Goal: Check status: Check status

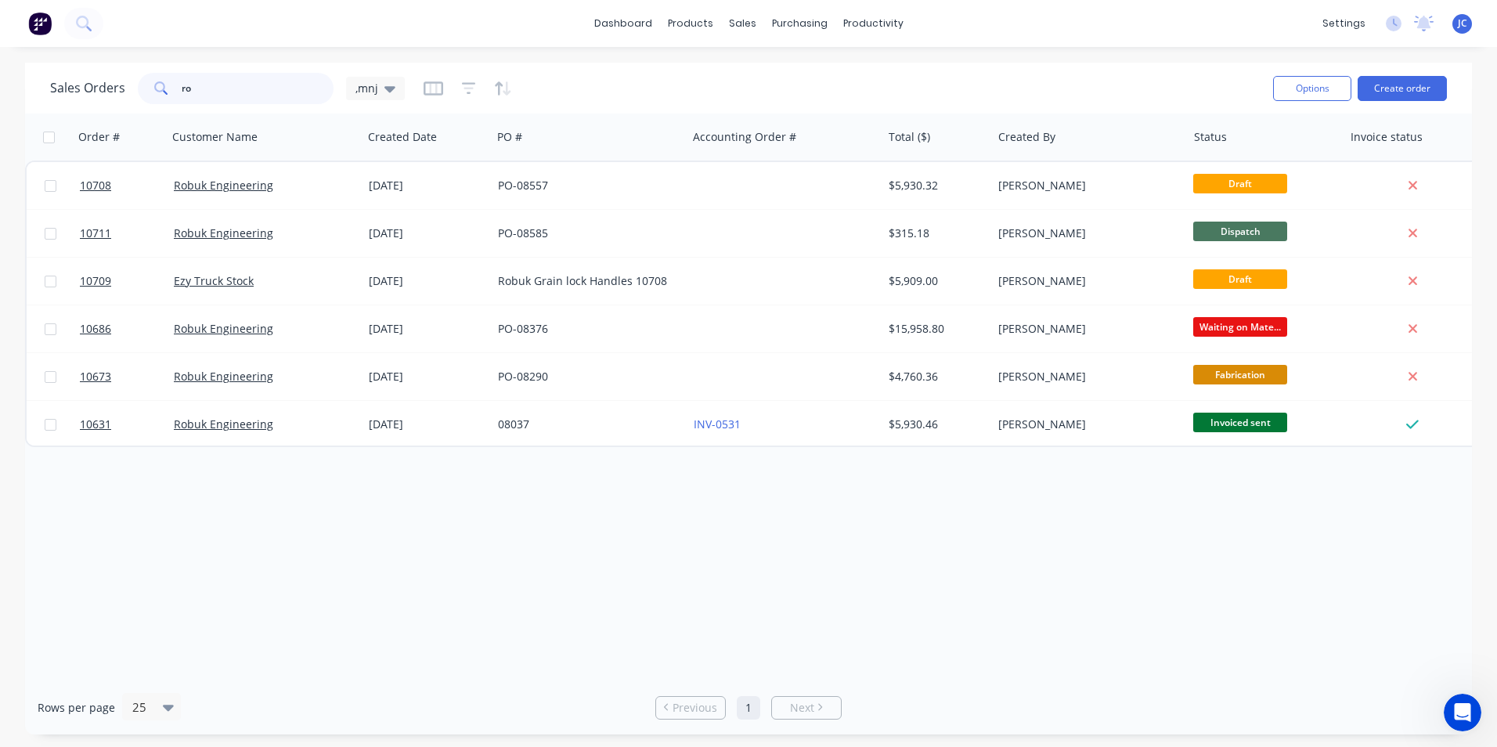
type input "r"
type input "trailer"
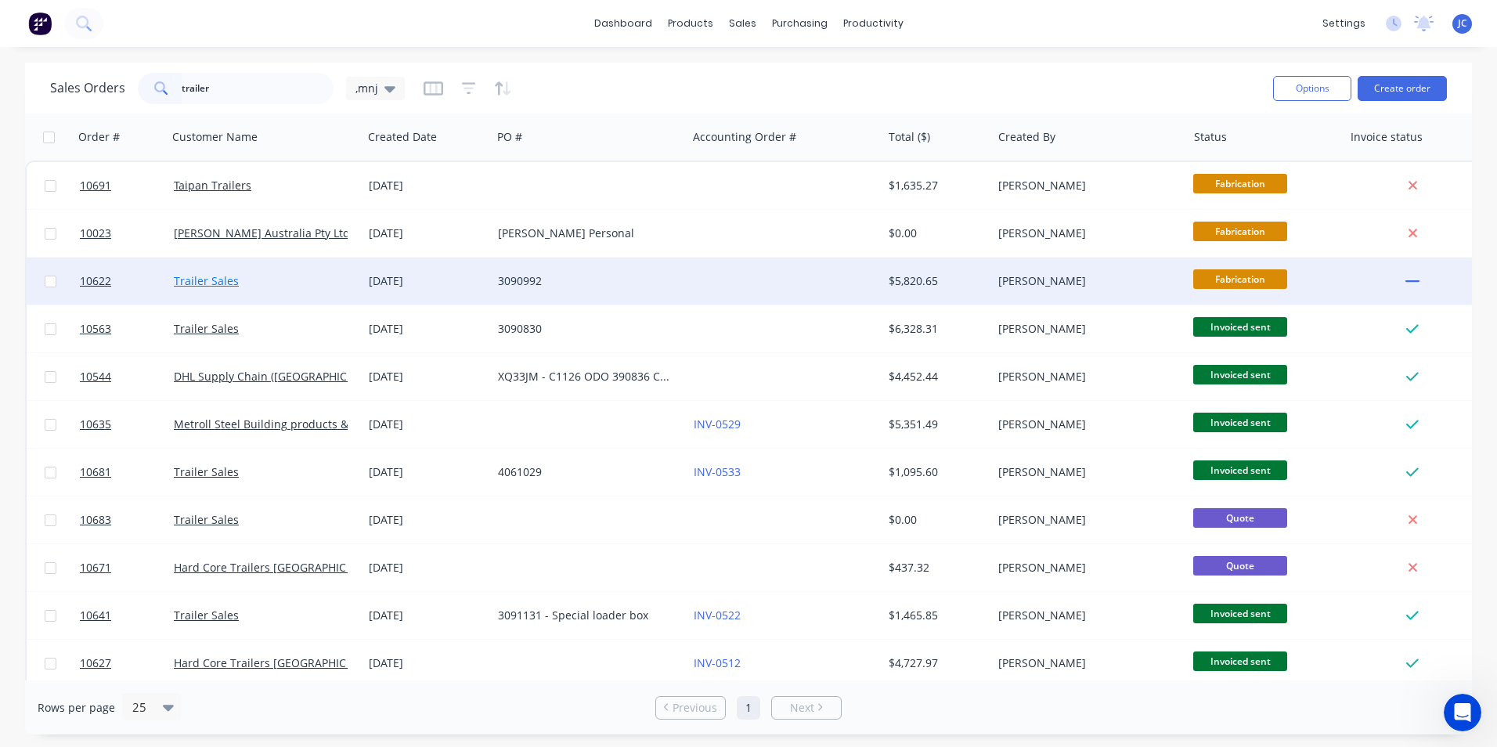
click at [218, 286] on link "Trailer Sales" at bounding box center [206, 280] width 65 height 15
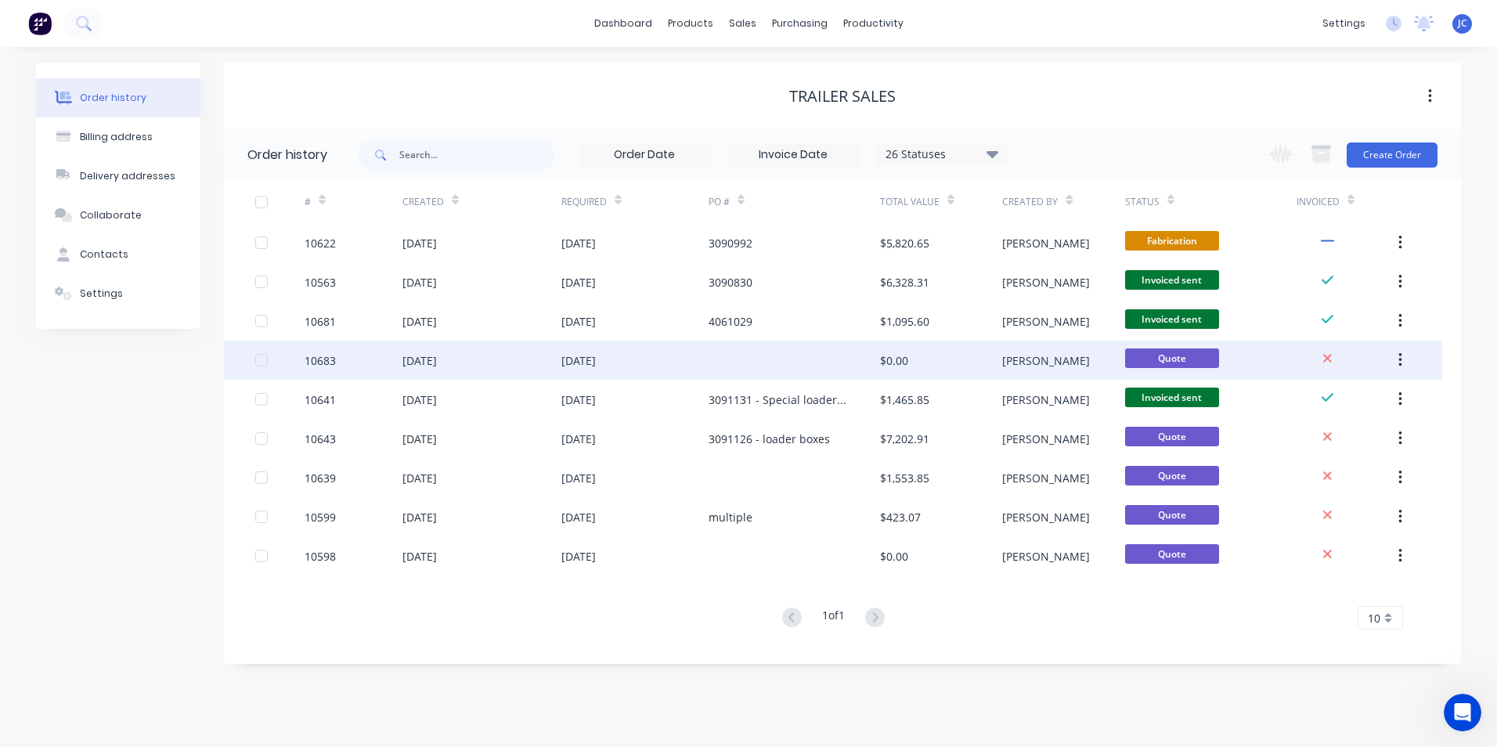
click at [741, 348] on div at bounding box center [794, 360] width 171 height 39
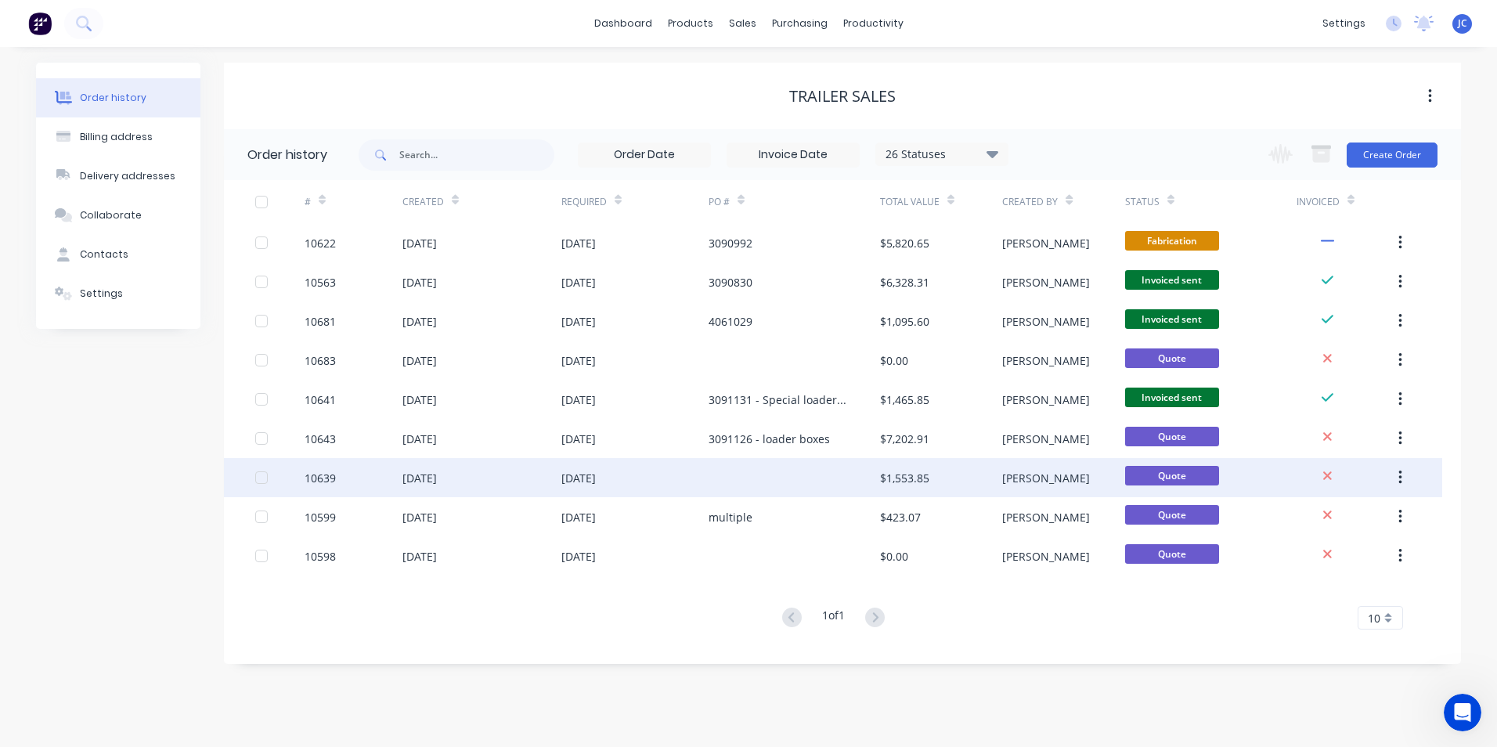
click at [786, 458] on div at bounding box center [794, 477] width 171 height 39
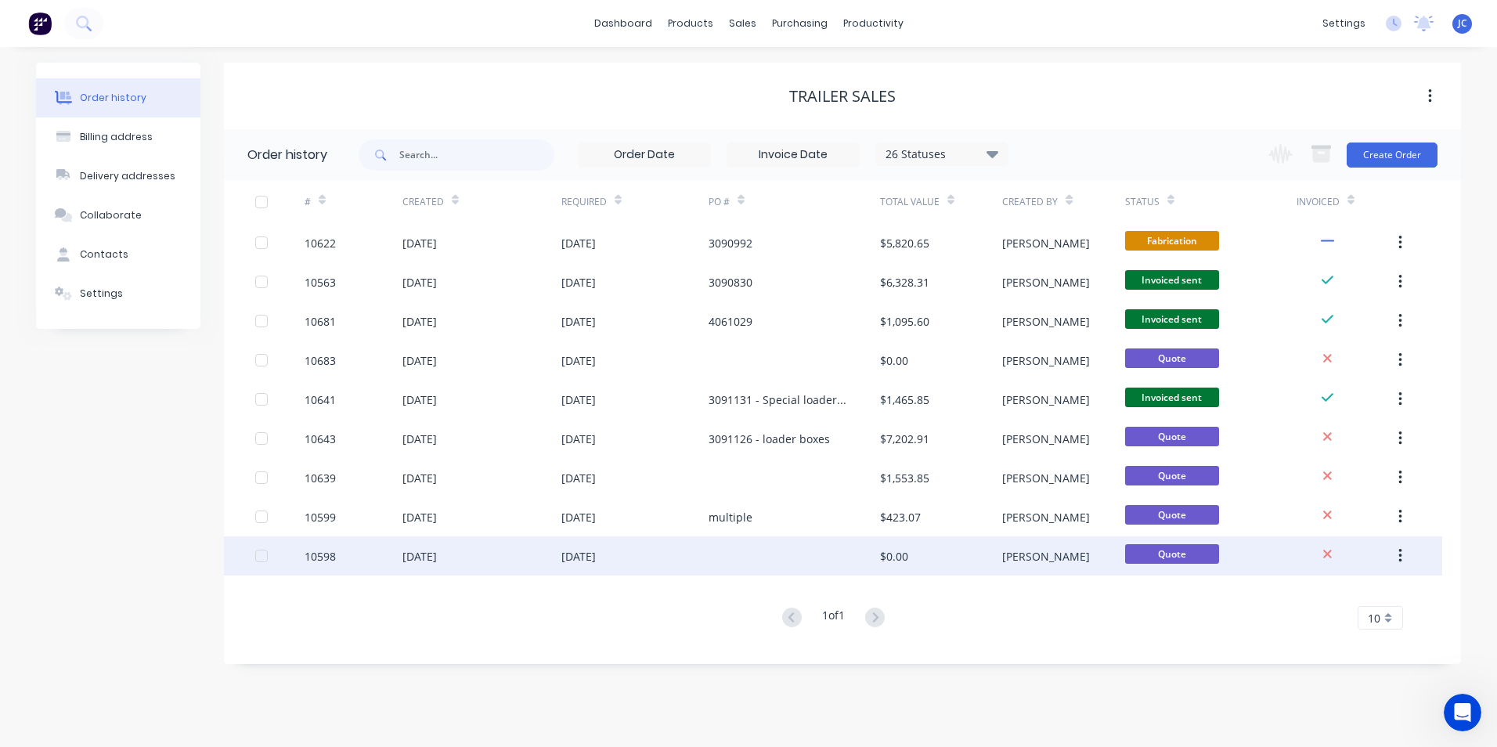
click at [596, 558] on div "[DATE]" at bounding box center [578, 556] width 34 height 16
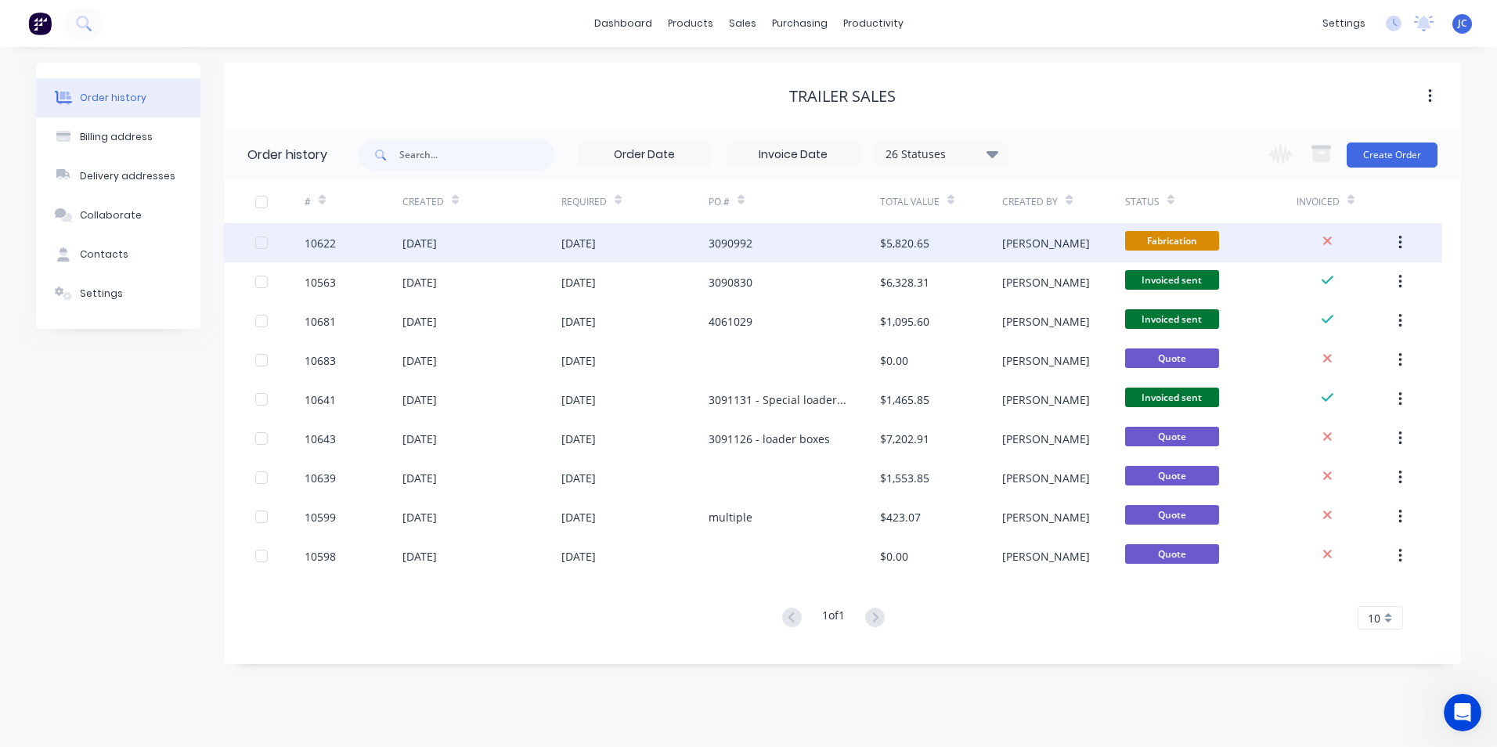
click at [830, 242] on div "3090992" at bounding box center [794, 242] width 171 height 39
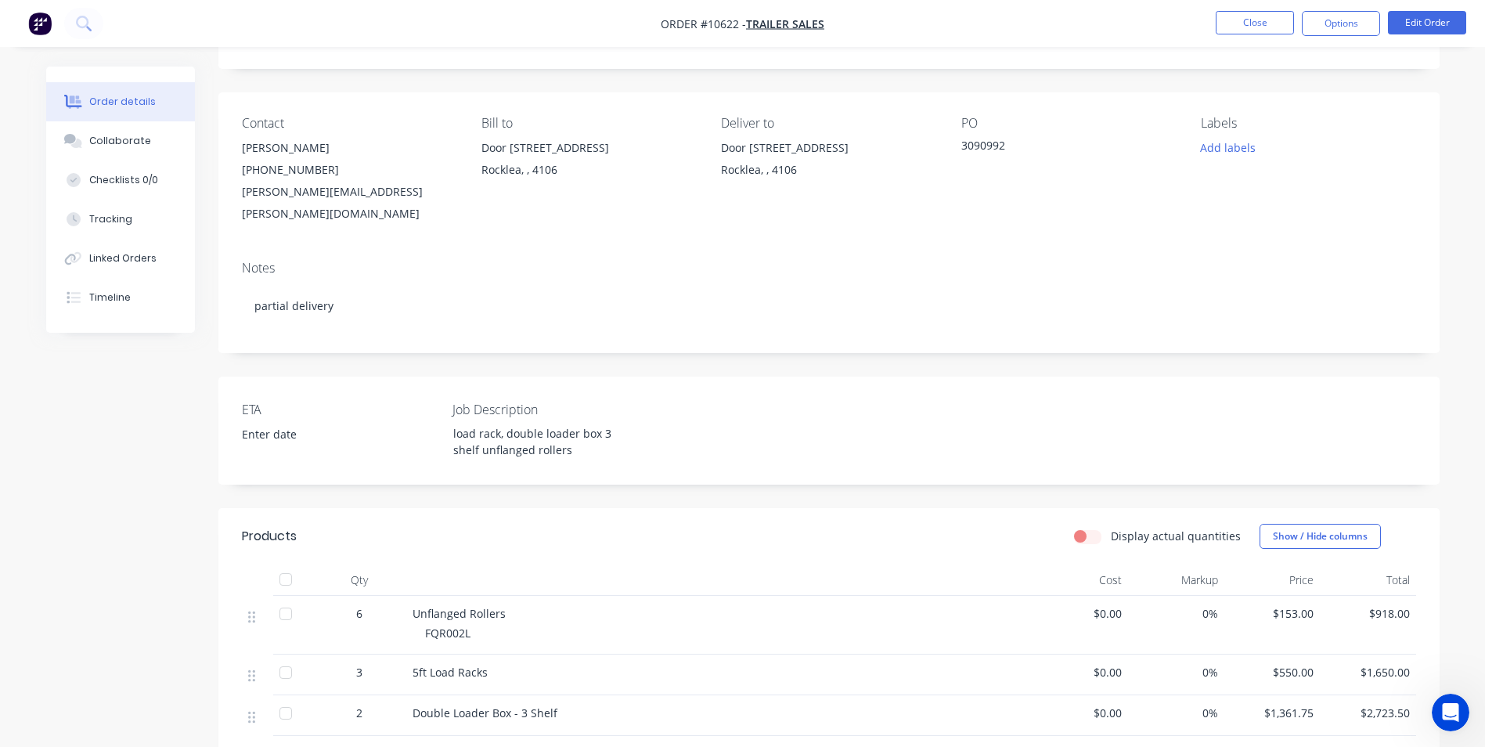
scroll to position [326, 0]
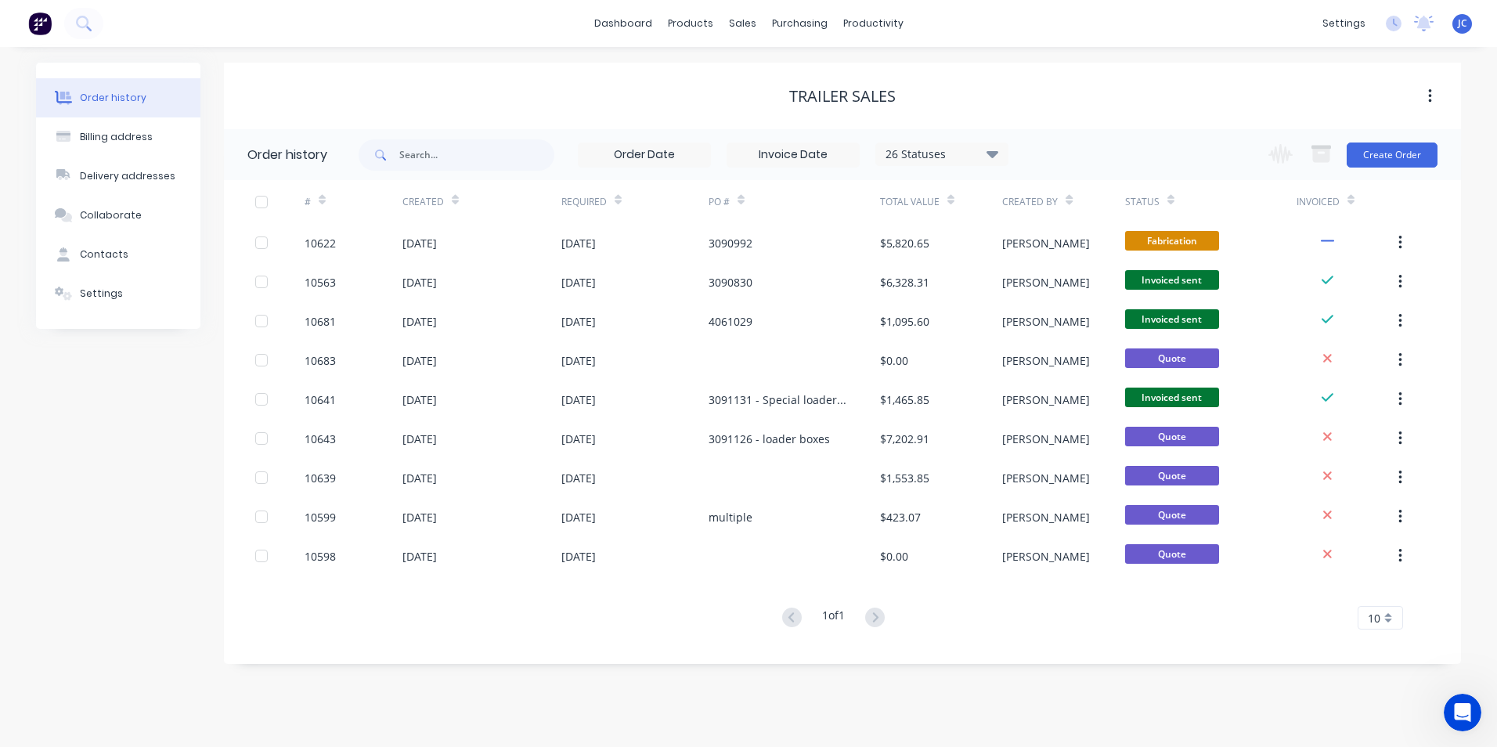
click at [38, 14] on button at bounding box center [39, 23] width 33 height 31
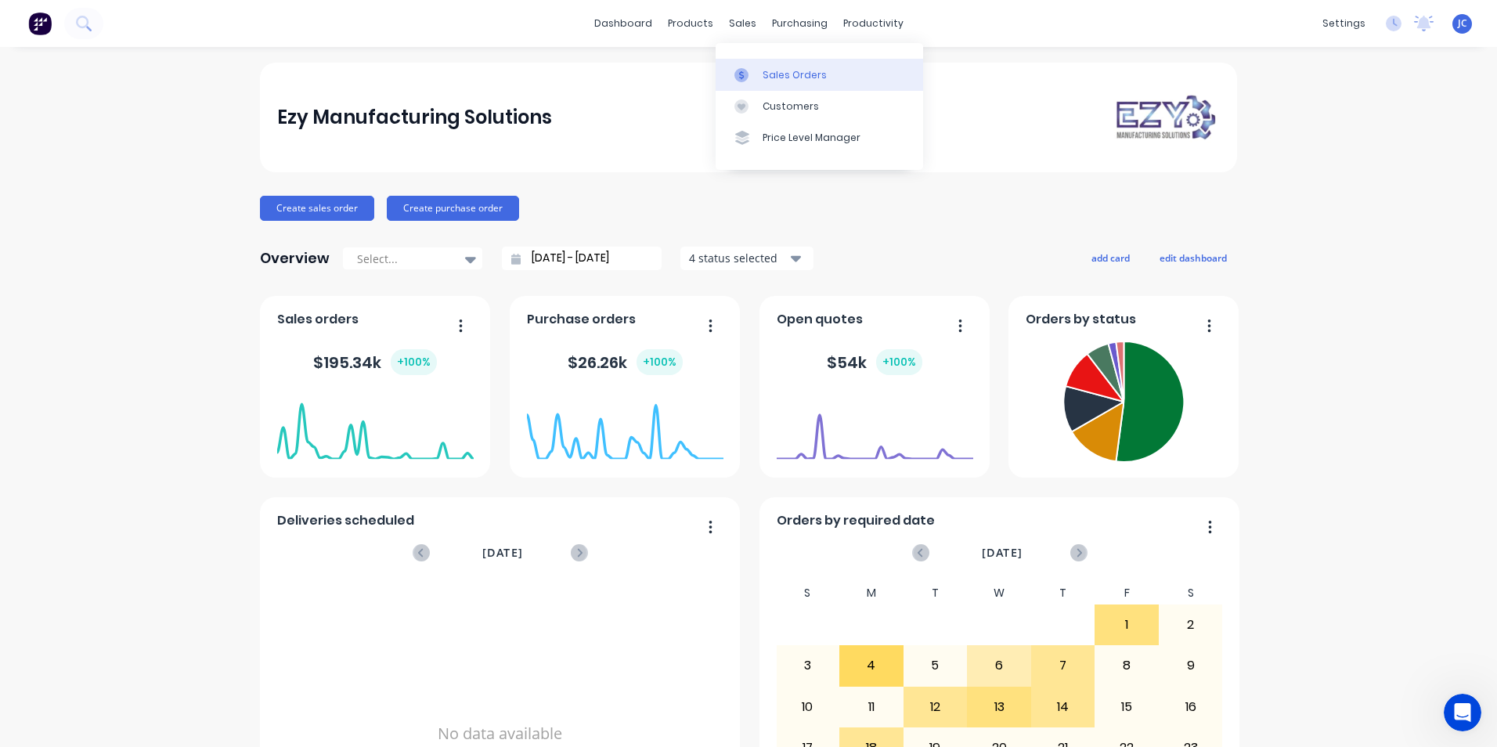
click at [767, 74] on div "Sales Orders" at bounding box center [795, 75] width 64 height 14
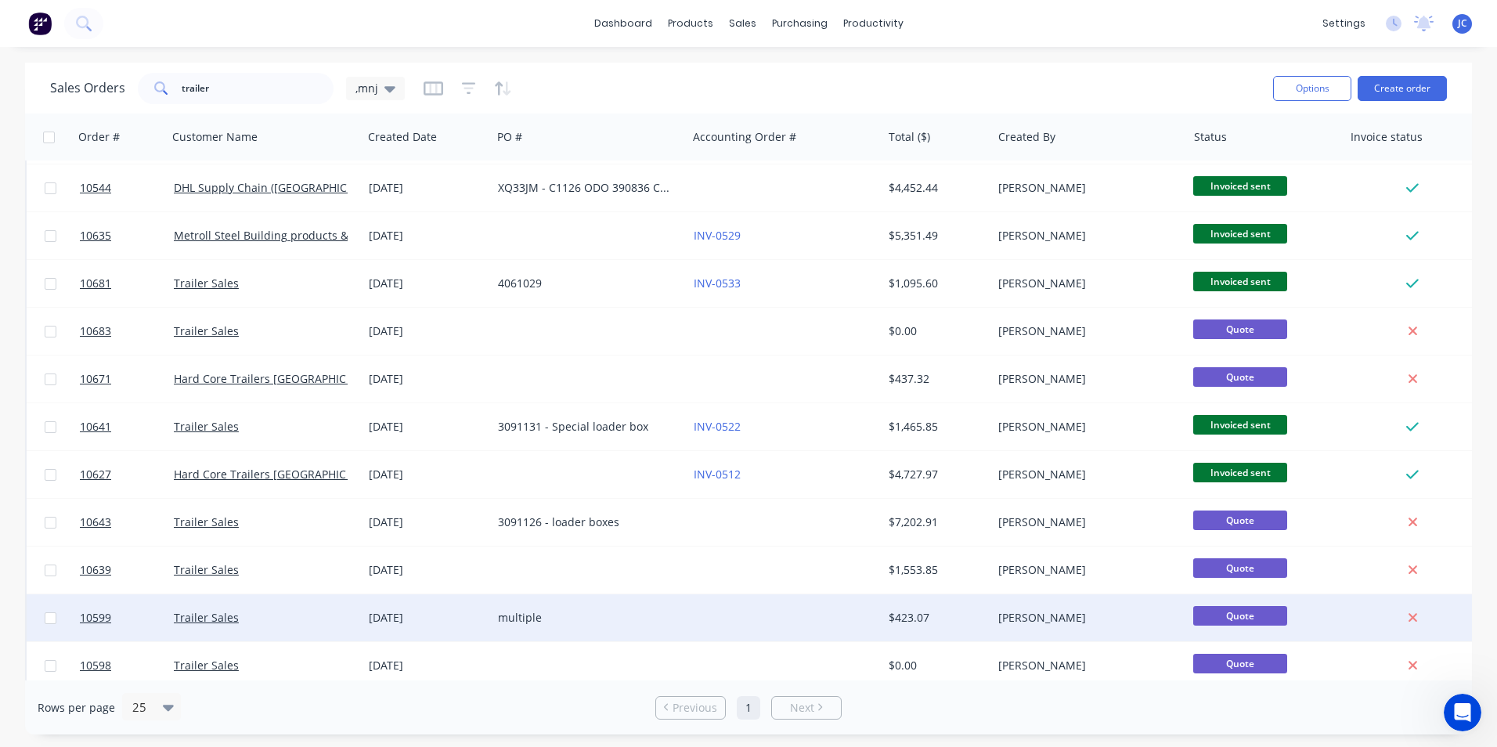
scroll to position [204, 0]
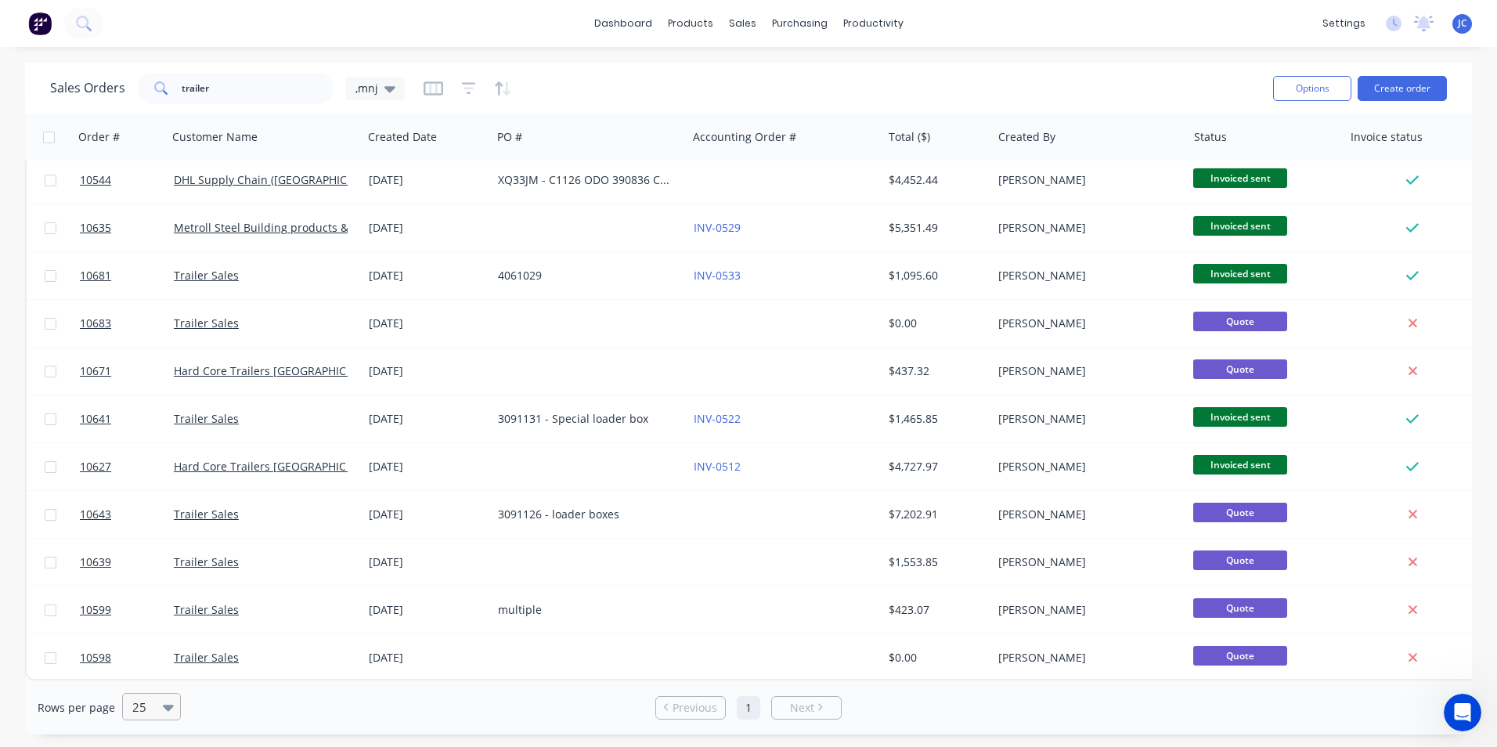
click at [163, 702] on icon at bounding box center [168, 706] width 11 height 17
click at [129, 662] on div "100" at bounding box center [149, 669] width 59 height 29
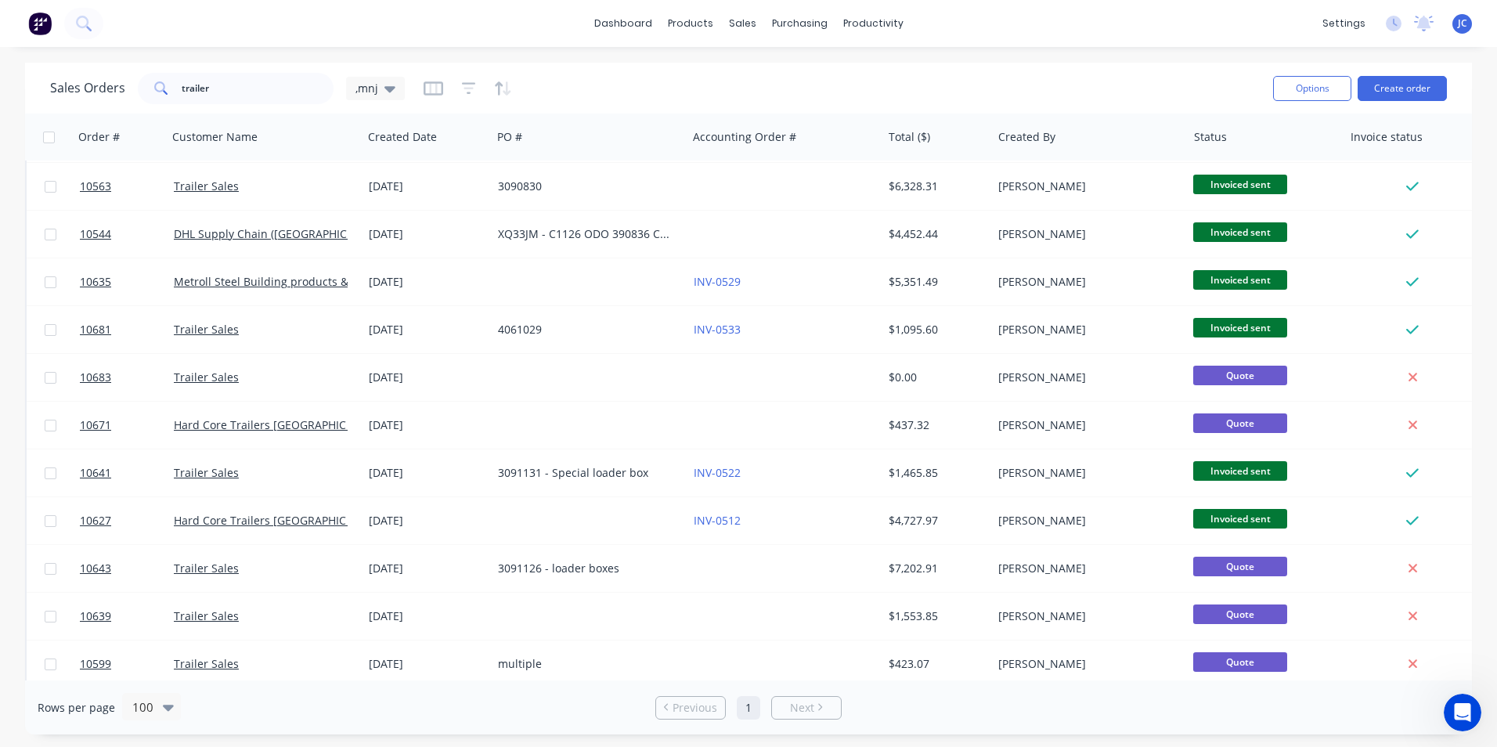
scroll to position [157, 0]
